Goal: Find specific page/section

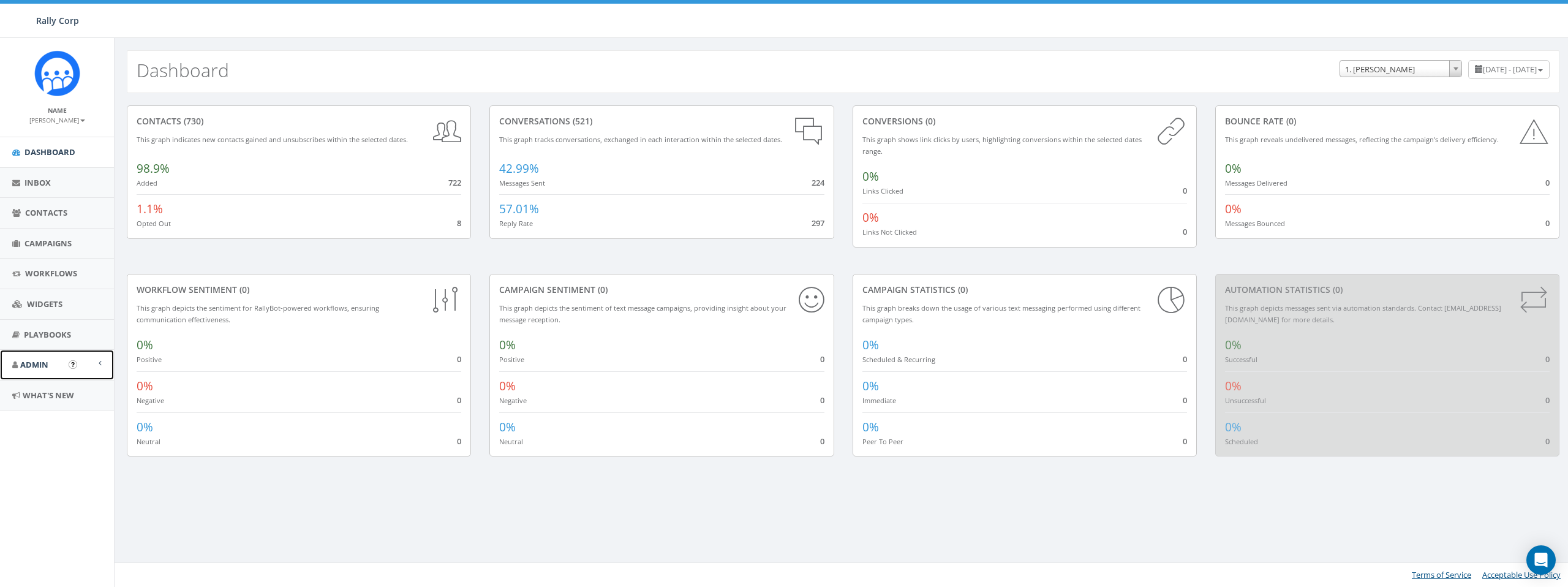
click at [43, 361] on span "Admin" at bounding box center [35, 365] width 28 height 11
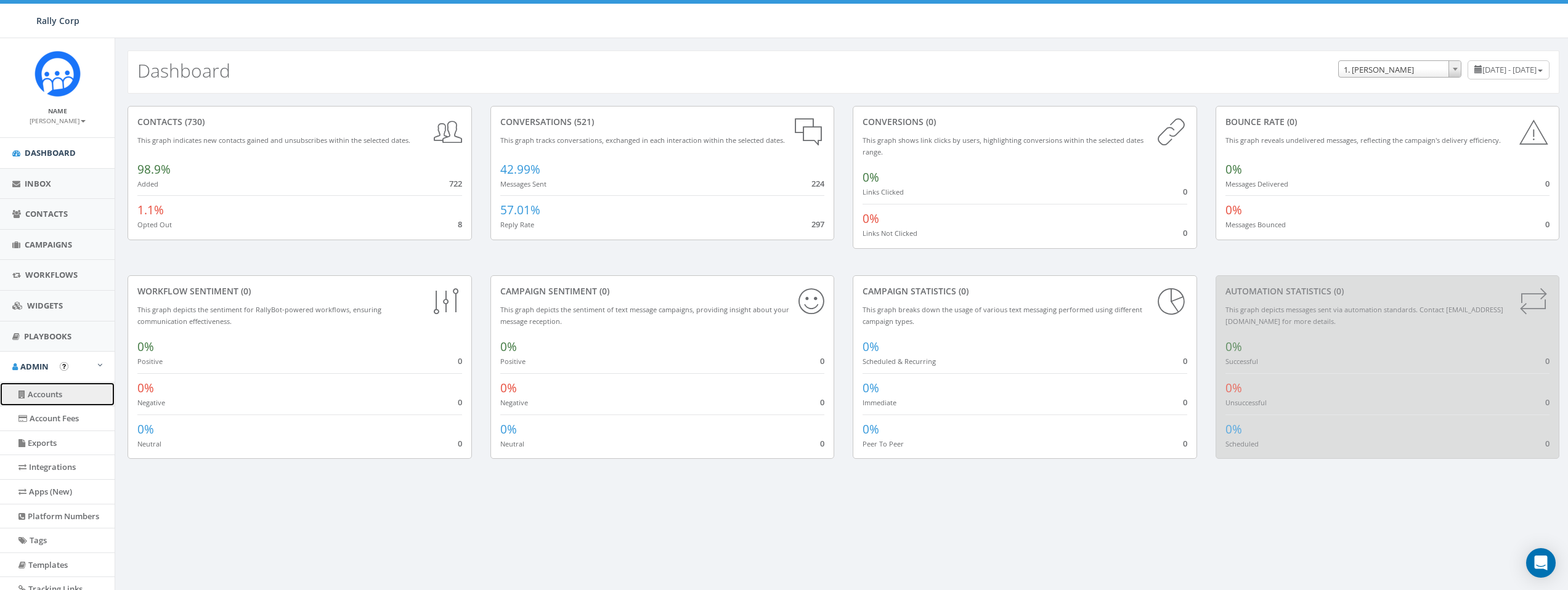
click at [55, 392] on link "Accounts" at bounding box center [57, 394] width 114 height 24
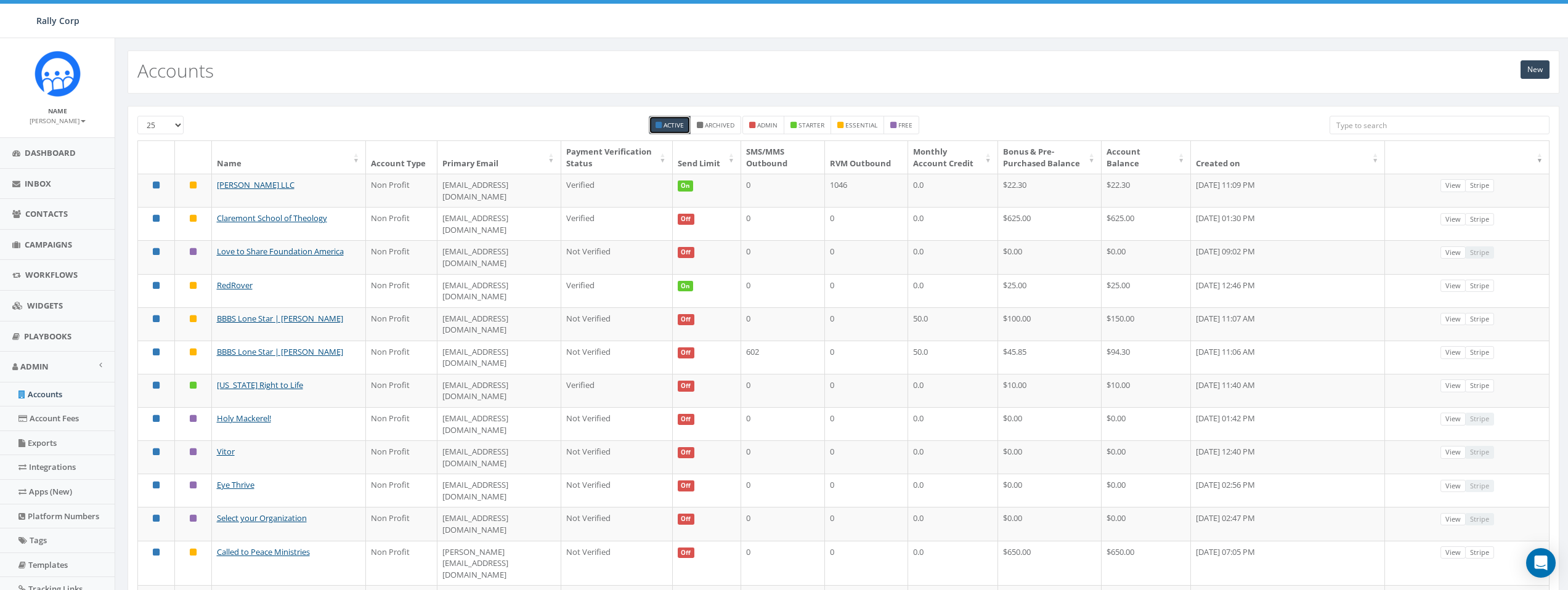
click at [1373, 126] on input "search" at bounding box center [1439, 125] width 220 height 18
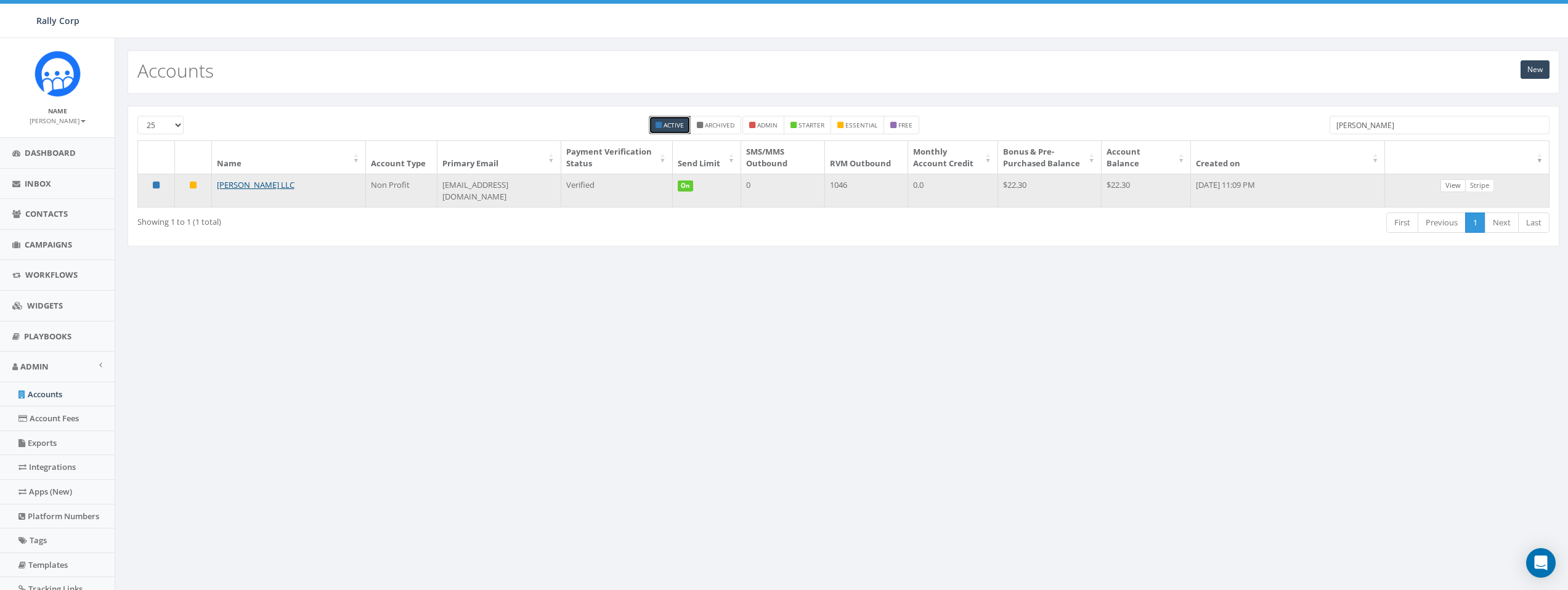
type input "Bert"
click at [1454, 187] on link "View" at bounding box center [1453, 185] width 25 height 13
